Goal: Information Seeking & Learning: Find specific fact

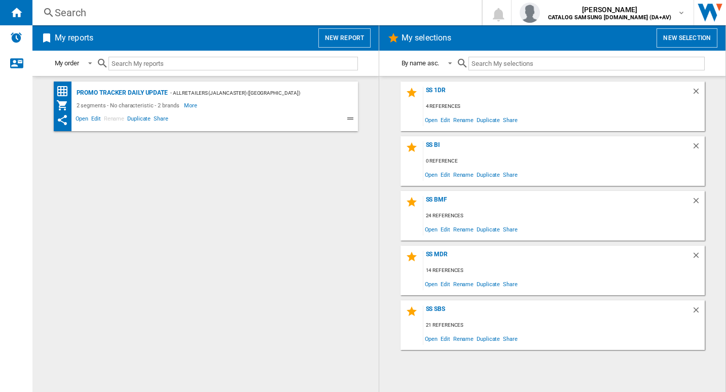
click at [76, 14] on div "Search" at bounding box center [255, 13] width 400 height 14
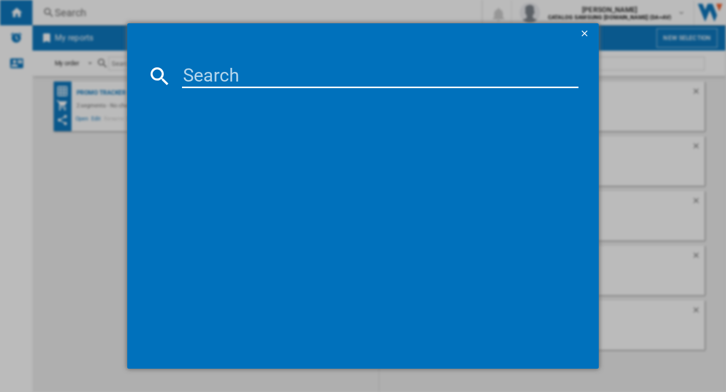
click at [210, 75] on input at bounding box center [380, 76] width 397 height 24
paste input "22iKam6X"
drag, startPoint x: 254, startPoint y: 71, endPoint x: 259, endPoint y: 78, distance: 8.0
click at [254, 71] on input "22iKam6X" at bounding box center [380, 76] width 397 height 24
drag, startPoint x: 274, startPoint y: 80, endPoint x: 171, endPoint y: 82, distance: 102.4
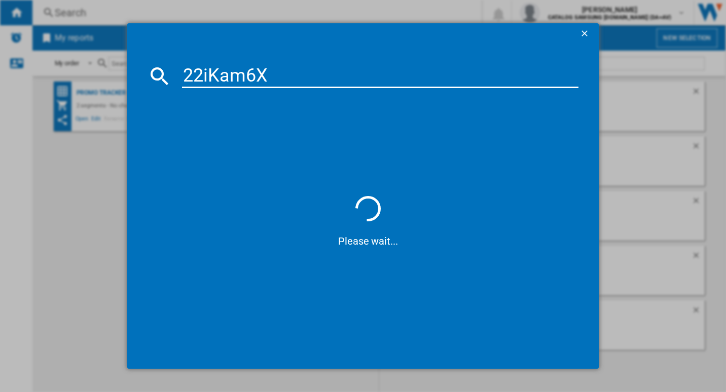
click at [171, 82] on div "22iKam6X" at bounding box center [363, 76] width 431 height 24
paste input "GBB92MCB2P"
type input "GBB92MCB2P"
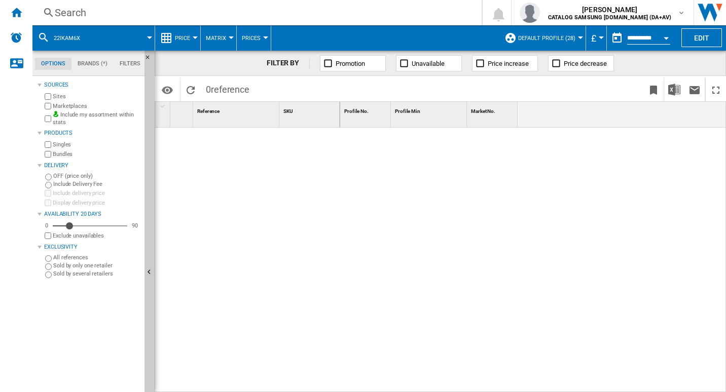
click at [84, 13] on div "Search" at bounding box center [255, 13] width 400 height 14
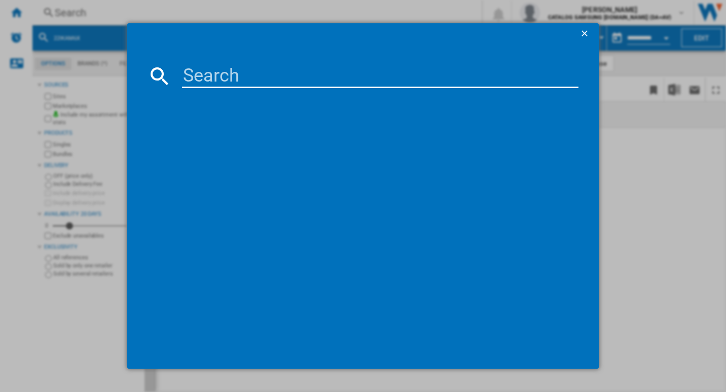
click at [247, 76] on input at bounding box center [380, 76] width 397 height 24
paste input "GBB92MCB2P"
type input "GBB92MCB2P"
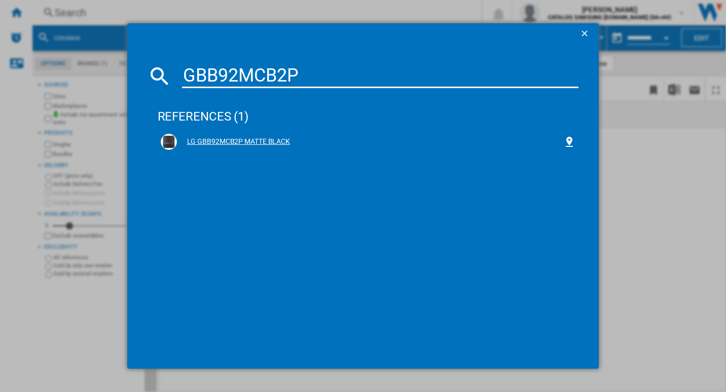
click at [209, 138] on div "LG GBB92MCB2P MATTE BLACK" at bounding box center [370, 142] width 387 height 10
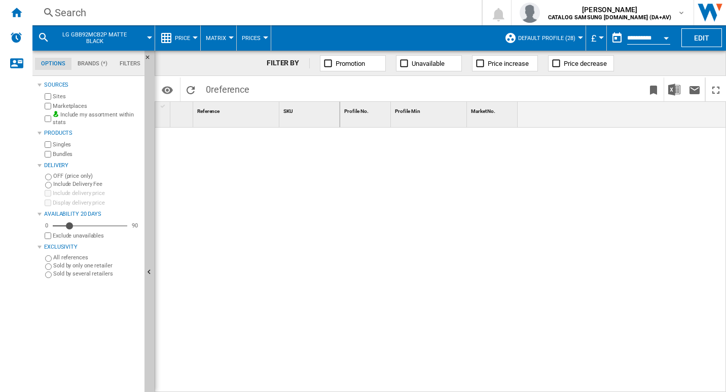
click at [74, 19] on div "Search" at bounding box center [255, 13] width 400 height 14
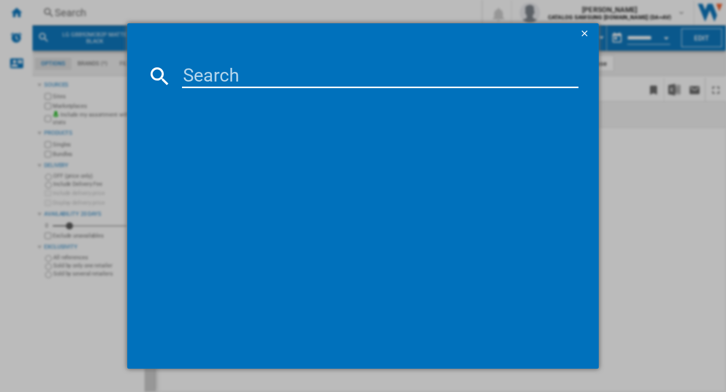
click at [216, 78] on input at bounding box center [380, 76] width 397 height 24
paste input "GBB92MCB2P"
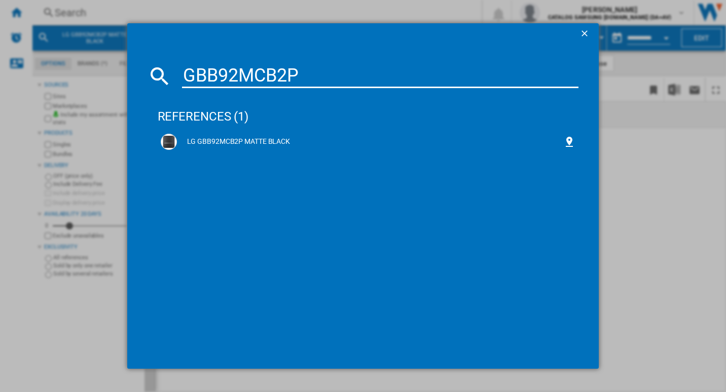
type input "GBB92MCB2P"
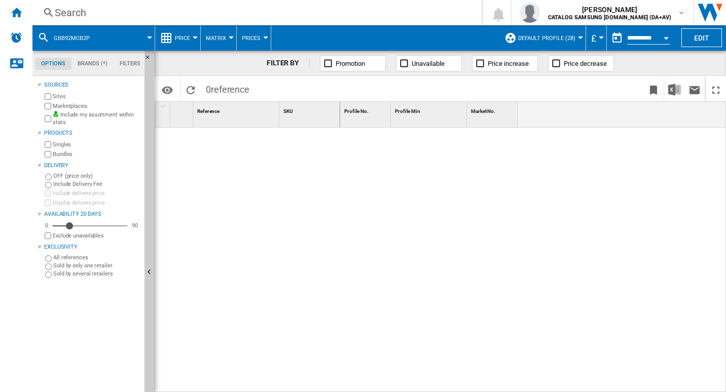
click at [102, 12] on div "Search" at bounding box center [255, 13] width 400 height 14
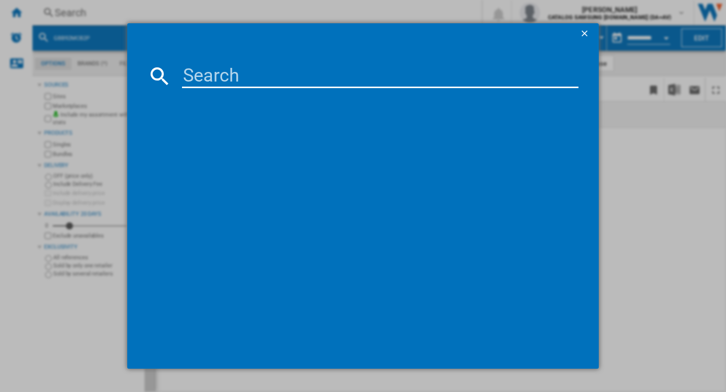
click at [219, 72] on input at bounding box center [380, 76] width 397 height 24
paste input "RB440N4ACA"
type input "RB440N4ACA"
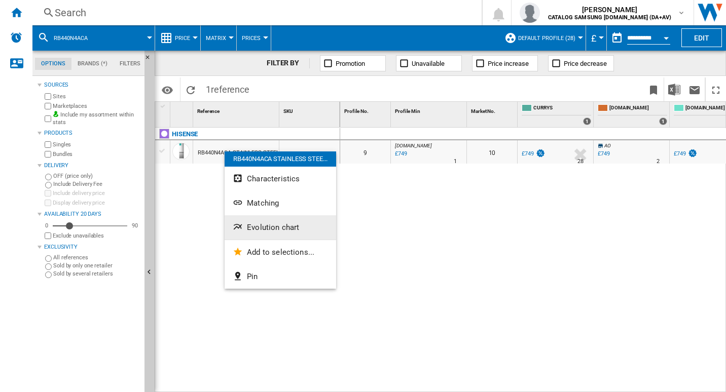
click at [271, 222] on button "Evolution chart" at bounding box center [281, 227] width 112 height 24
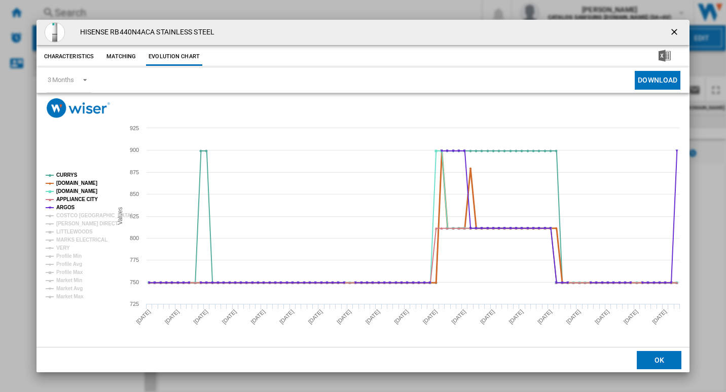
click at [70, 185] on tspan "[DOMAIN_NAME]" at bounding box center [76, 183] width 41 height 6
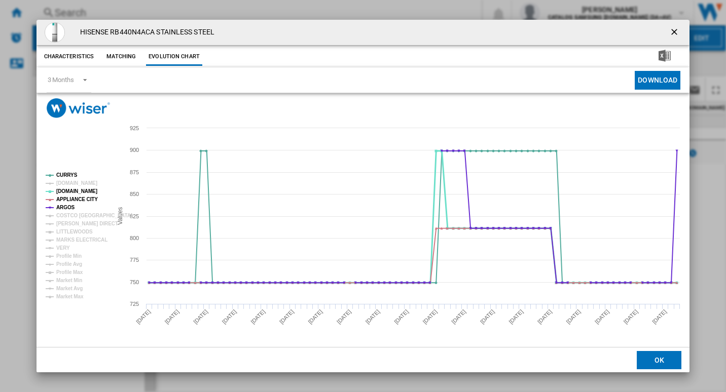
click at [65, 189] on tspan "[DOMAIN_NAME]" at bounding box center [76, 192] width 41 height 6
click at [66, 199] on tspan "APPLIANCE CITY" at bounding box center [77, 200] width 42 height 6
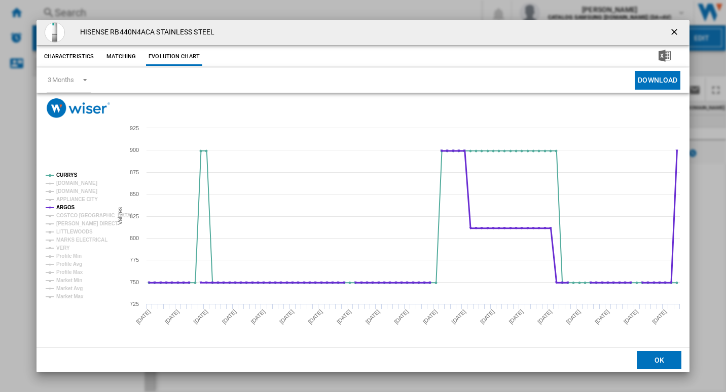
click at [65, 207] on tspan "ARGOS" at bounding box center [65, 208] width 19 height 6
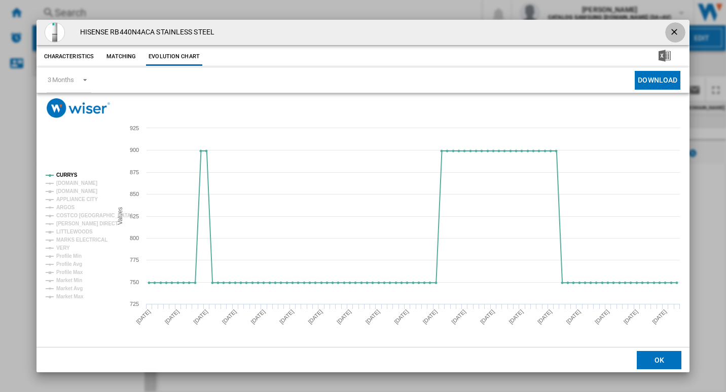
click at [679, 31] on ng-md-icon "getI18NText('BUTTONS.CLOSE_DIALOG')" at bounding box center [675, 33] width 12 height 12
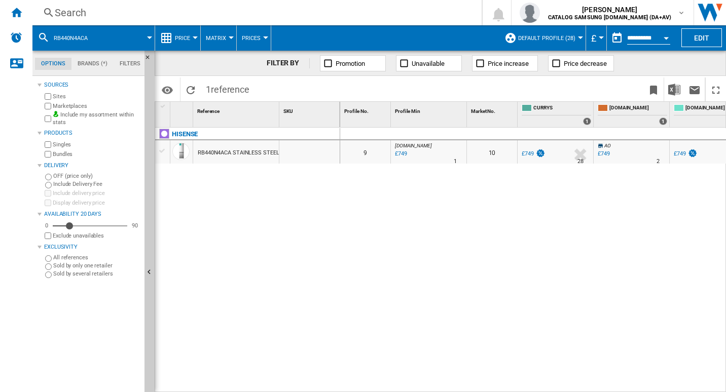
click at [230, 11] on div "Search" at bounding box center [255, 13] width 400 height 14
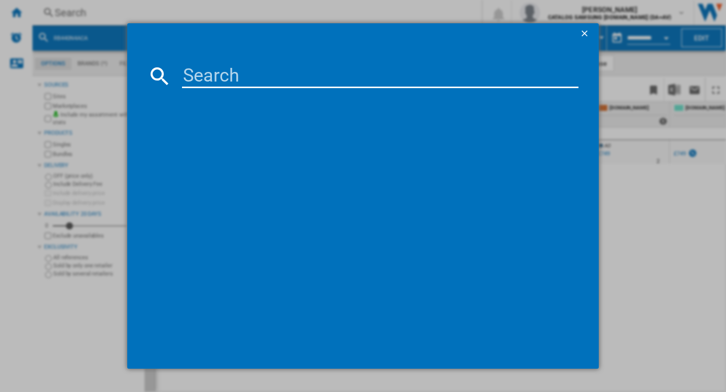
click at [247, 75] on input at bounding box center [380, 76] width 397 height 24
type input "HDPW5620ANPD"
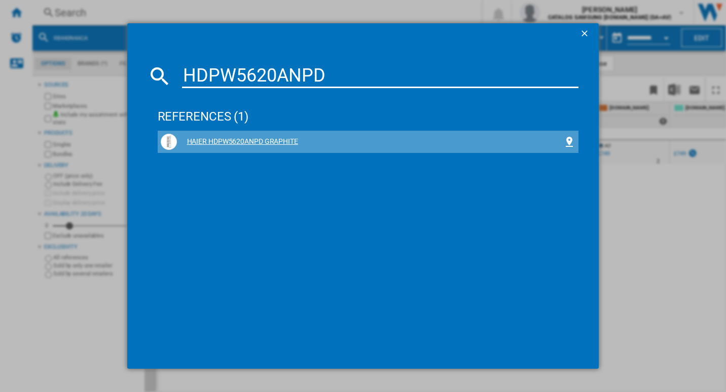
click at [223, 146] on div "HAIER HDPW5620ANPD GRAPHITE" at bounding box center [370, 142] width 387 height 10
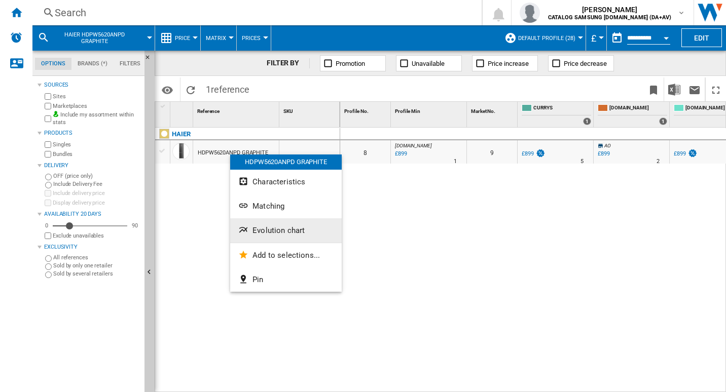
click at [259, 237] on button "Evolution chart" at bounding box center [286, 230] width 112 height 24
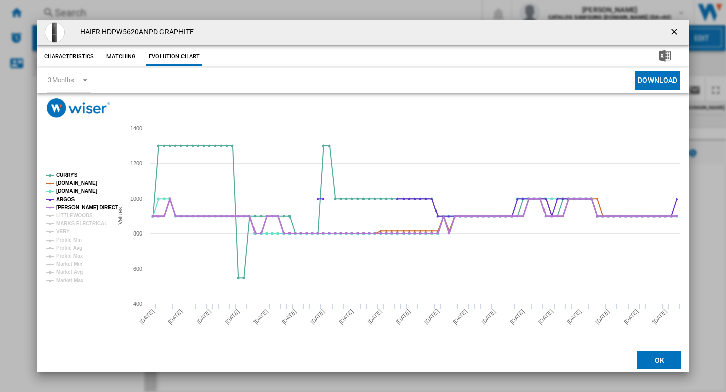
click at [62, 207] on tspan "[PERSON_NAME] DIRECT" at bounding box center [87, 208] width 62 height 6
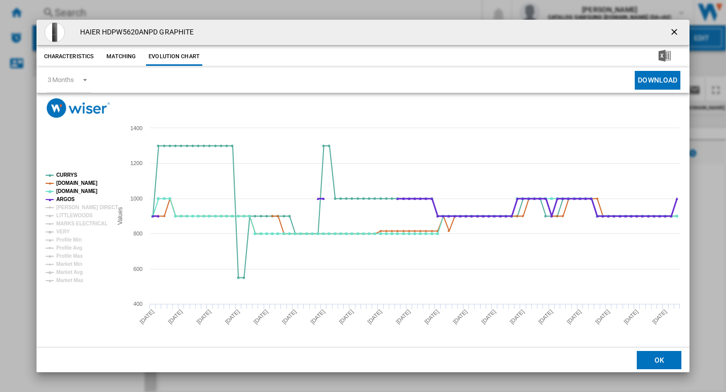
click at [62, 199] on tspan "ARGOS" at bounding box center [65, 200] width 19 height 6
click at [66, 190] on tspan "[DOMAIN_NAME]" at bounding box center [76, 192] width 41 height 6
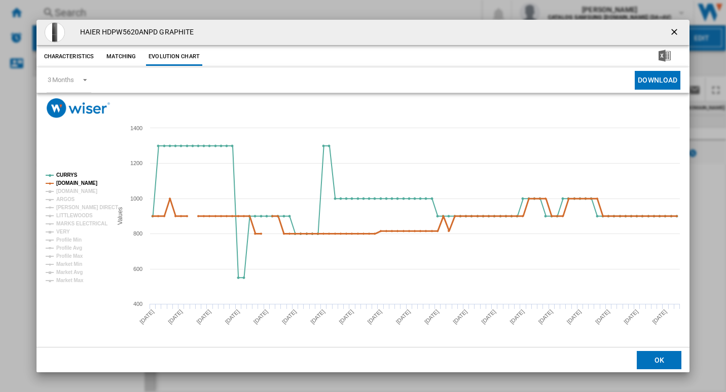
click at [68, 183] on tspan "[DOMAIN_NAME]" at bounding box center [76, 183] width 41 height 6
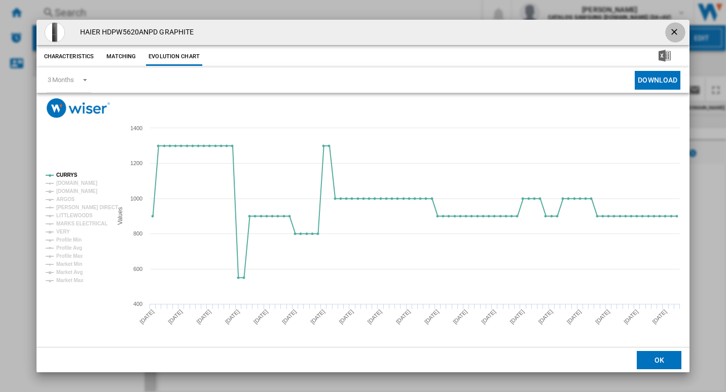
drag, startPoint x: 672, startPoint y: 31, endPoint x: 429, endPoint y: 29, distance: 242.8
click at [671, 31] on ng-md-icon "getI18NText('BUTTONS.CLOSE_DIALOG')" at bounding box center [675, 33] width 12 height 12
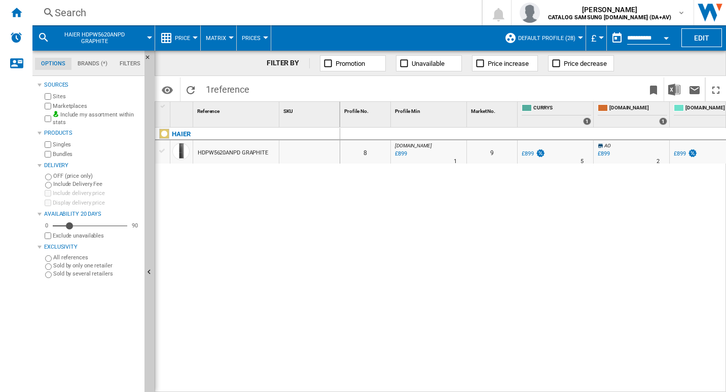
click at [125, 11] on div "Search" at bounding box center [255, 13] width 400 height 14
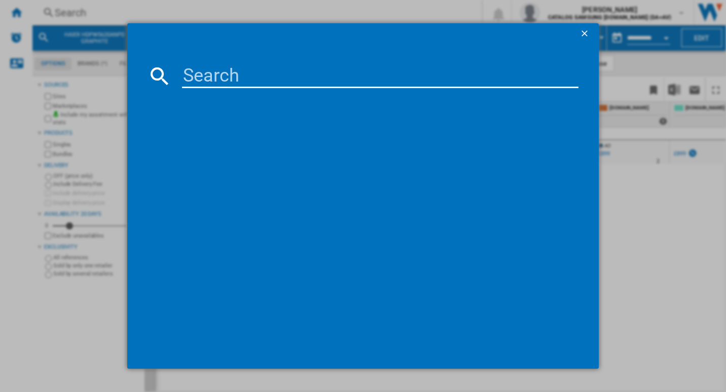
click at [243, 80] on input at bounding box center [380, 76] width 397 height 24
type input "GSLE81BSBC"
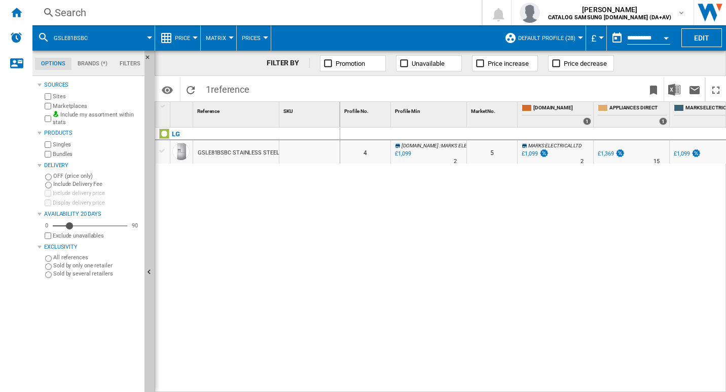
click at [249, 151] on div "GSLE81BSBC STAINLESS STEEL" at bounding box center [238, 152] width 81 height 23
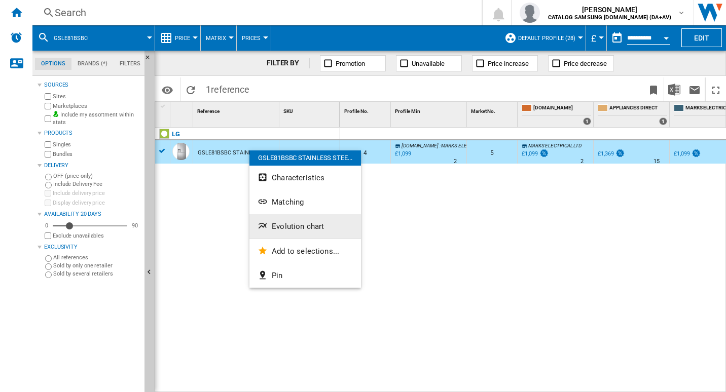
click at [291, 224] on span "Evolution chart" at bounding box center [298, 226] width 52 height 9
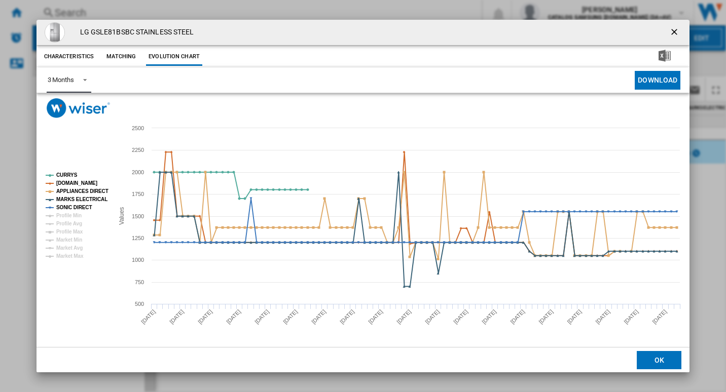
click at [71, 79] on div "3 Months" at bounding box center [61, 80] width 26 height 8
click at [76, 106] on md-option "6 Months" at bounding box center [73, 105] width 69 height 24
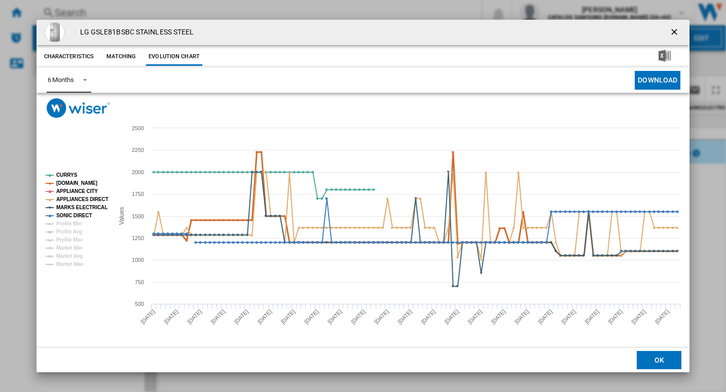
click at [73, 182] on tspan "[DOMAIN_NAME]" at bounding box center [76, 183] width 41 height 6
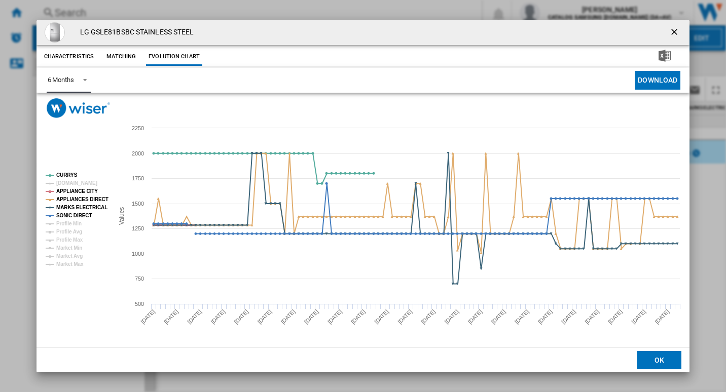
click at [73, 189] on tspan "APPLIANCE CITY" at bounding box center [77, 192] width 42 height 6
click at [75, 198] on tspan "APPLIANCES DIRECT" at bounding box center [82, 200] width 52 height 6
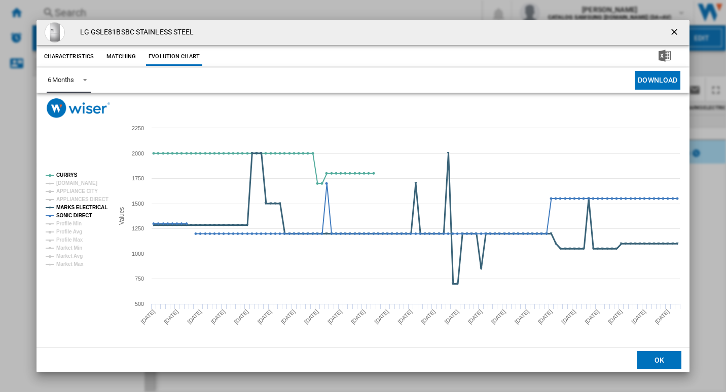
click at [76, 208] on tspan "MARKS ELECTRICAL" at bounding box center [81, 208] width 51 height 6
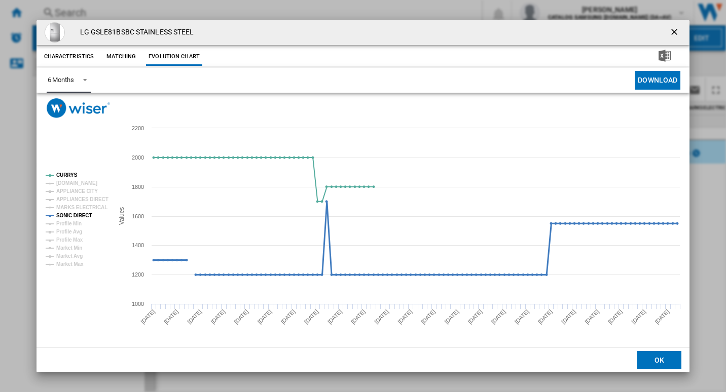
click at [74, 213] on tspan "SONIC DIRECT" at bounding box center [73, 216] width 35 height 6
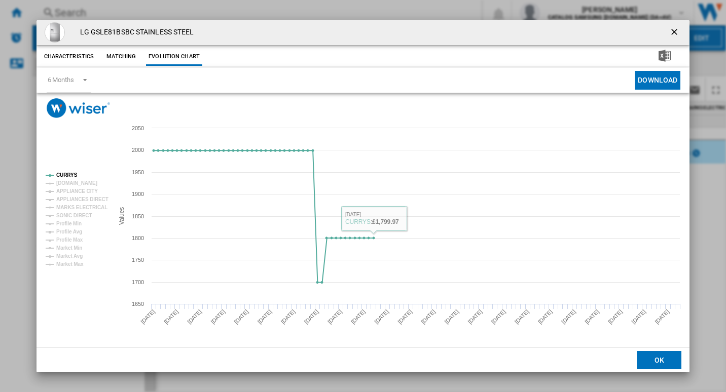
click at [673, 28] on ng-md-icon "getI18NText('BUTTONS.CLOSE_DIALOG')" at bounding box center [675, 33] width 12 height 12
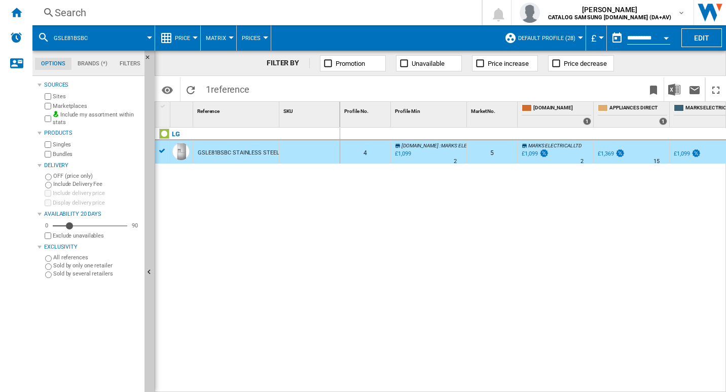
click at [666, 37] on div "Open calendar" at bounding box center [666, 38] width 5 height 3
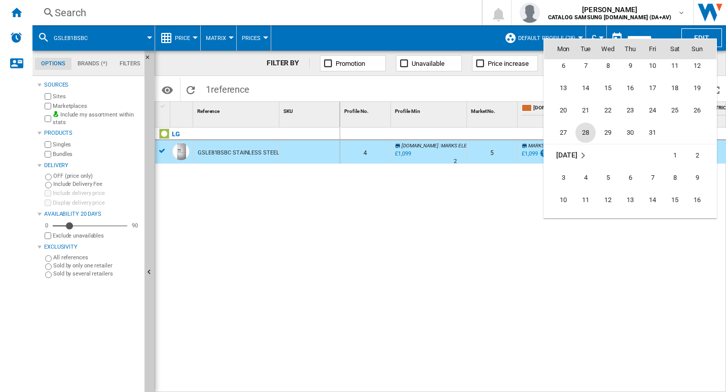
scroll to position [3822, 0]
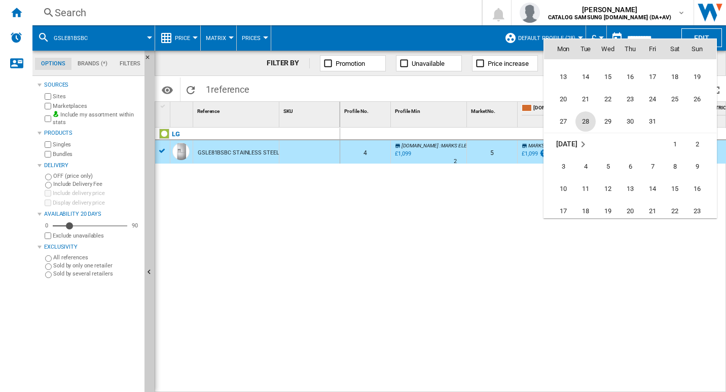
click at [587, 120] on span "28" at bounding box center [585, 122] width 20 height 20
type input "**********"
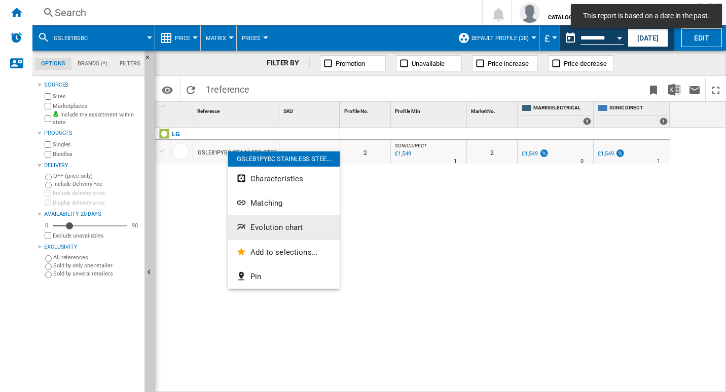
click at [262, 224] on span "Evolution chart" at bounding box center [276, 227] width 52 height 9
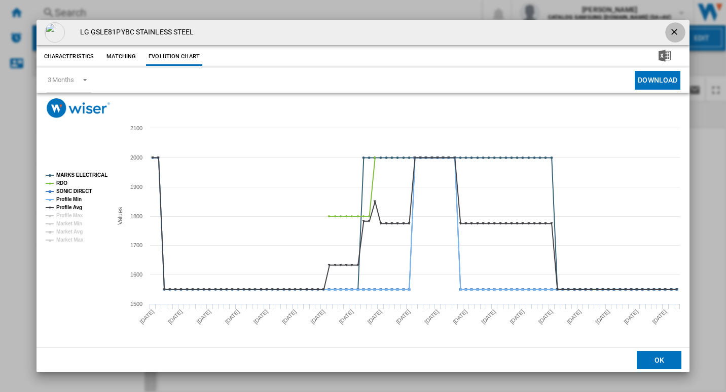
click at [675, 30] on ng-md-icon "getI18NText('BUTTONS.CLOSE_DIALOG')" at bounding box center [675, 33] width 12 height 12
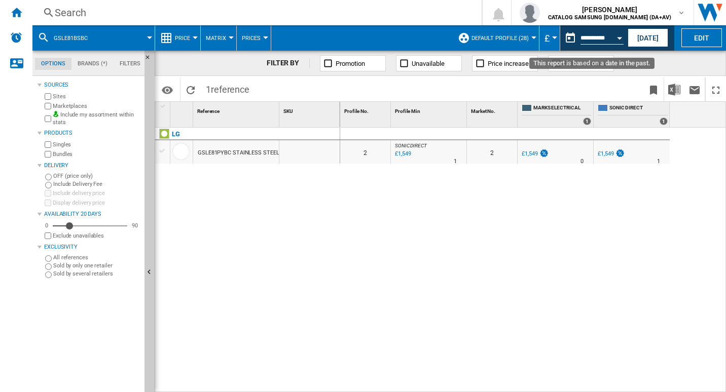
click at [611, 38] on button "Open calendar" at bounding box center [619, 36] width 18 height 18
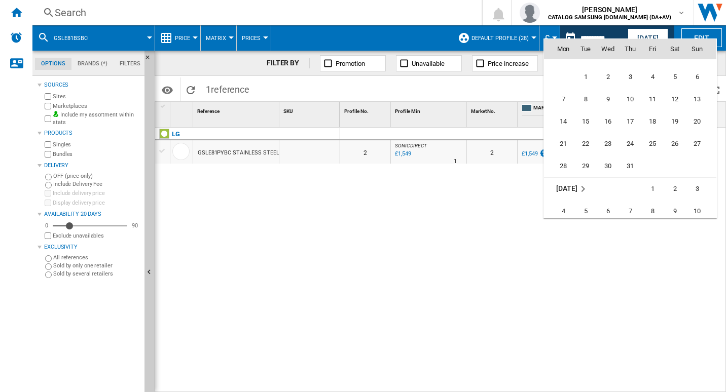
scroll to position [4431, 0]
click at [576, 120] on span "10" at bounding box center [585, 117] width 20 height 20
type input "**********"
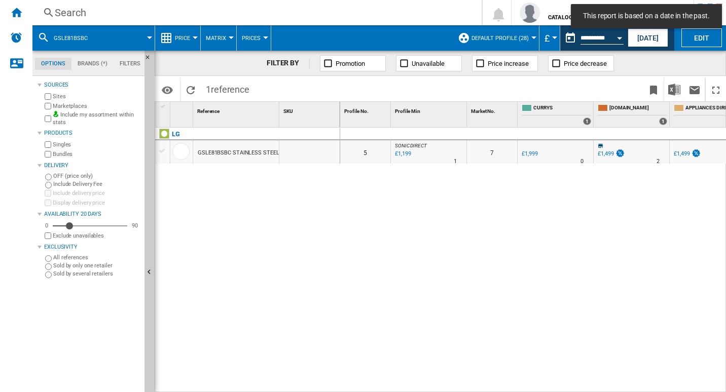
click at [238, 146] on div "GSLE81BSBC STAINLESS STEEL" at bounding box center [238, 152] width 81 height 23
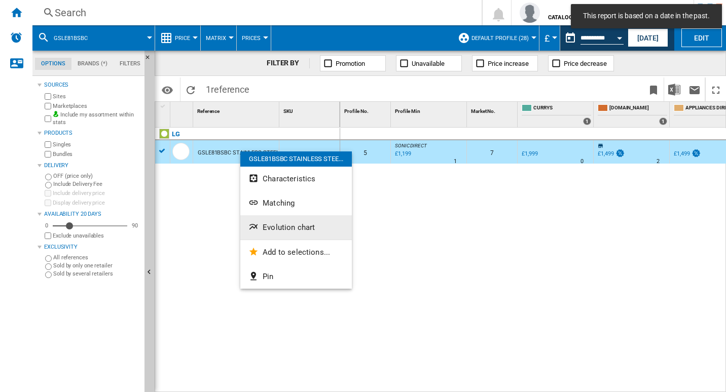
click at [280, 227] on span "Evolution chart" at bounding box center [289, 227] width 52 height 9
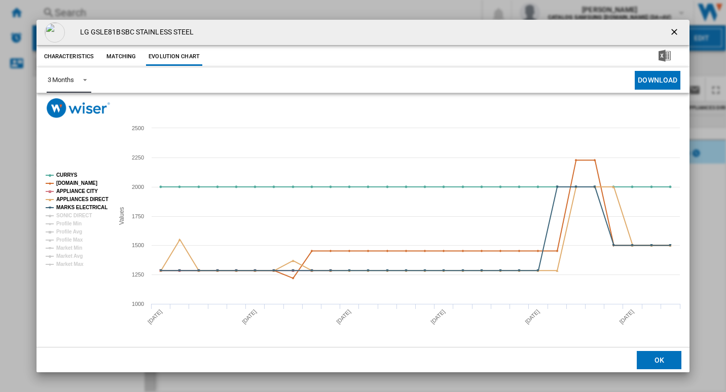
click at [77, 80] on span "Product popup" at bounding box center [82, 79] width 12 height 9
click at [77, 107] on md-option "6 Months" at bounding box center [73, 105] width 69 height 24
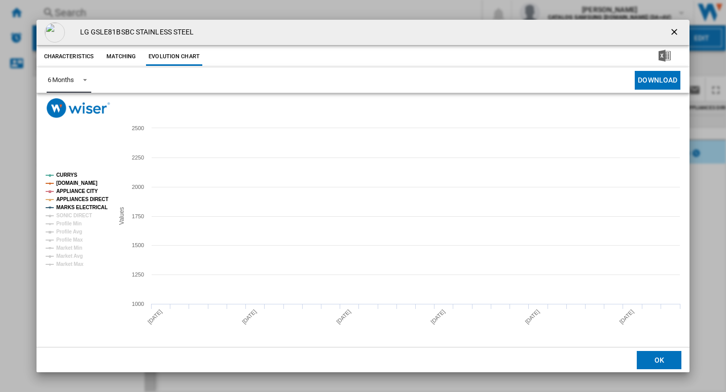
click at [71, 182] on tspan "[DOMAIN_NAME]" at bounding box center [76, 183] width 41 height 6
click at [72, 191] on tspan "APPLIANCE CITY" at bounding box center [77, 192] width 42 height 6
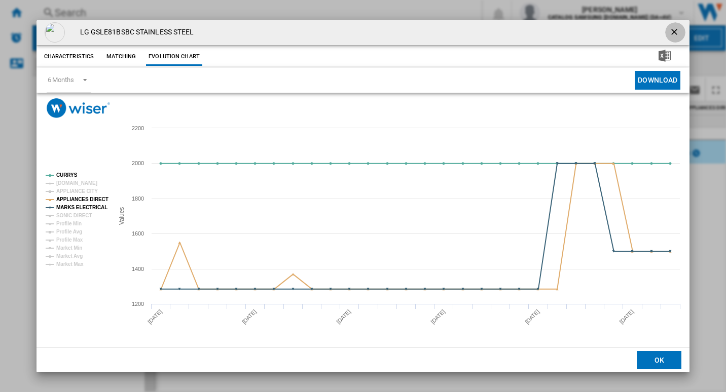
click at [672, 25] on button "Product popup" at bounding box center [675, 32] width 20 height 20
